Goal: Information Seeking & Learning: Learn about a topic

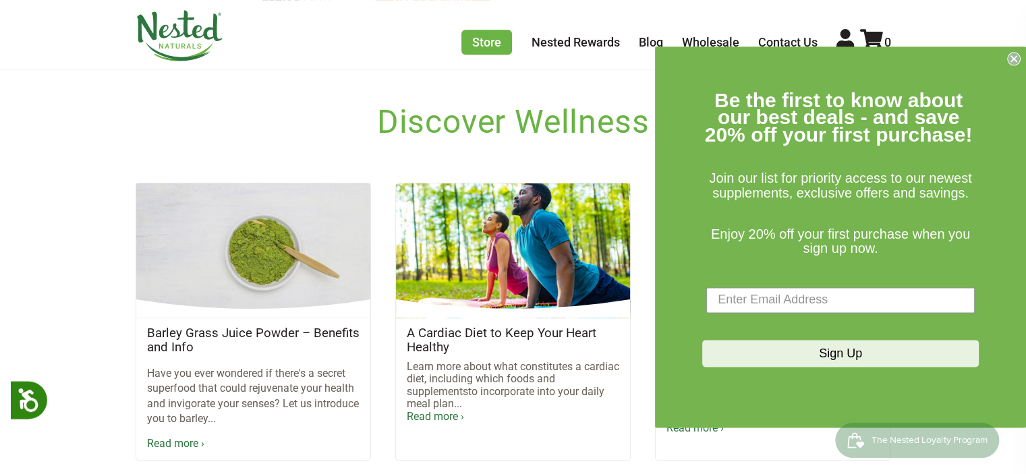
click at [1010, 57] on circle "Close dialog" at bounding box center [1014, 58] width 13 height 13
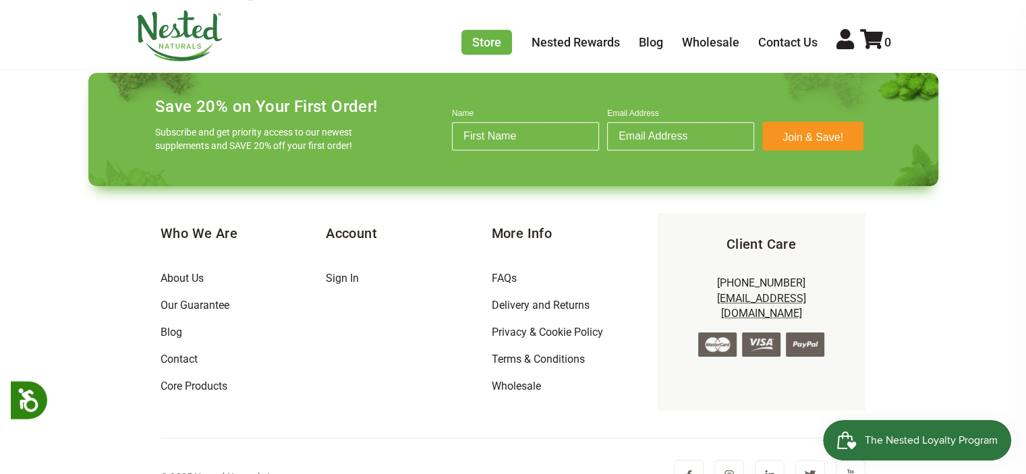
scroll to position [1448, 0]
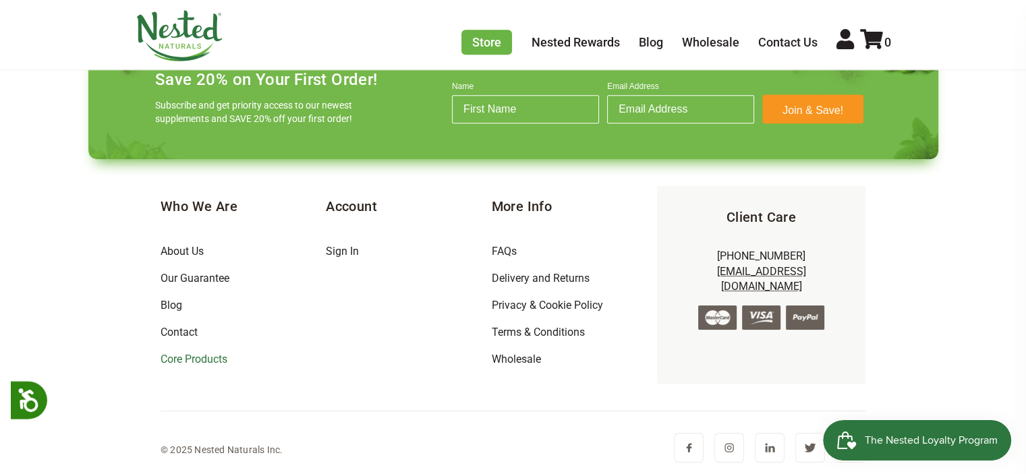
click at [210, 359] on link "Core Products" at bounding box center [194, 359] width 67 height 13
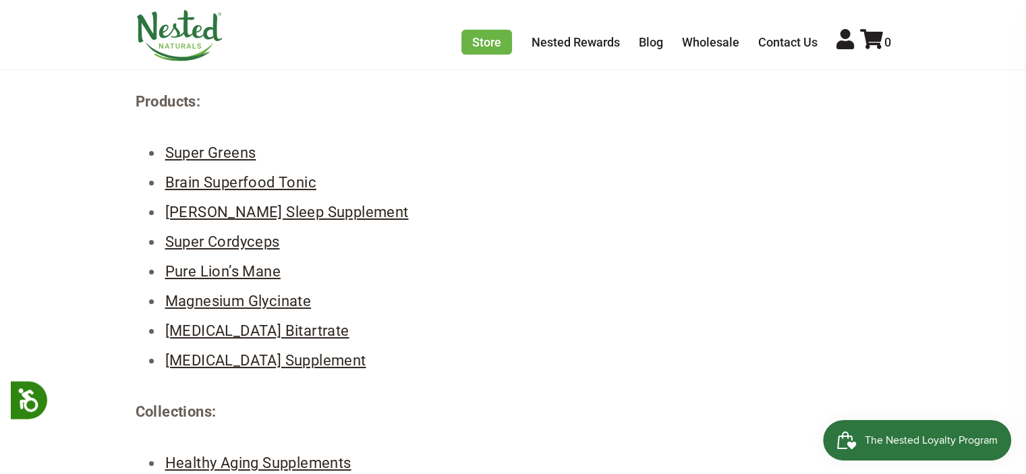
scroll to position [67, 0]
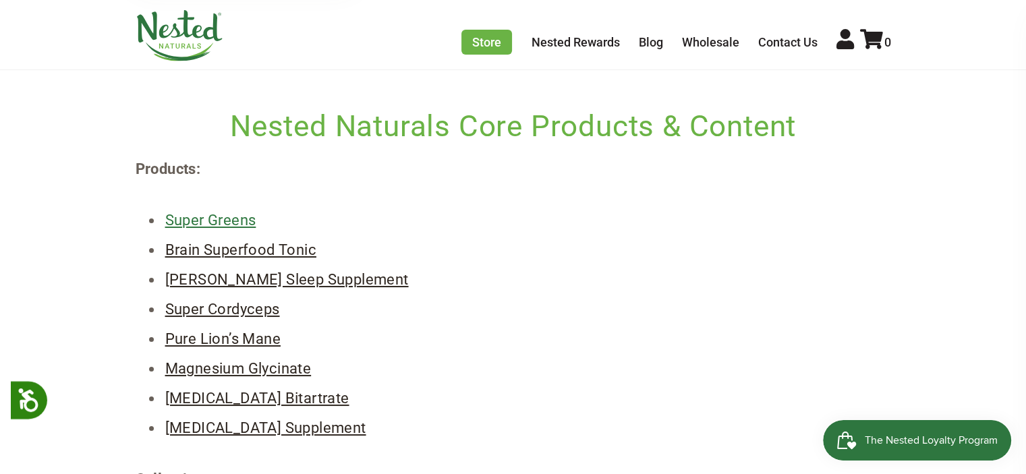
click at [208, 219] on link "Super Greens" at bounding box center [210, 220] width 91 height 17
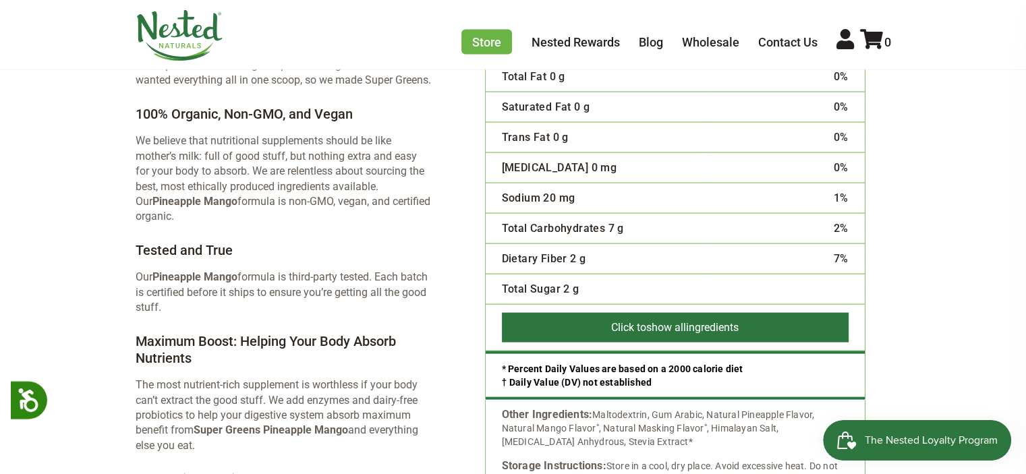
scroll to position [2766, 0]
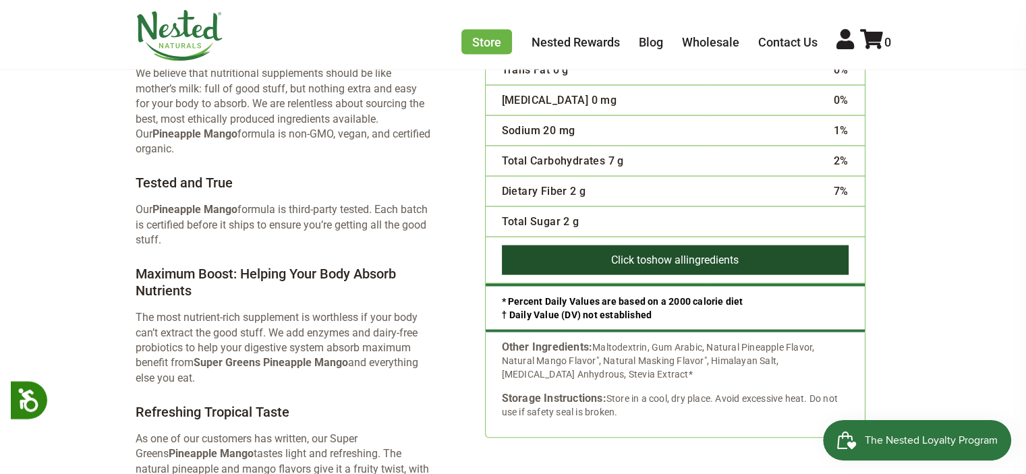
click at [650, 254] on span "show all" at bounding box center [666, 260] width 40 height 13
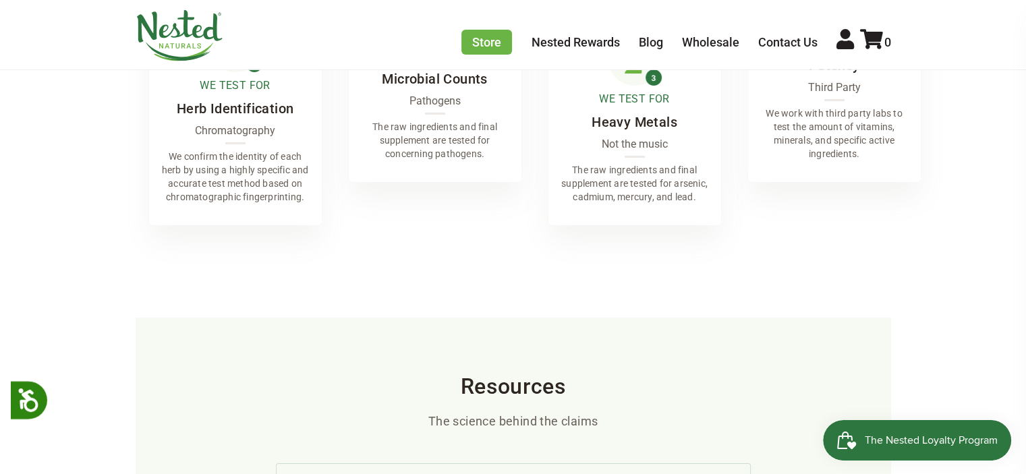
scroll to position [4722, 0]
